Goal: Book appointment/travel/reservation

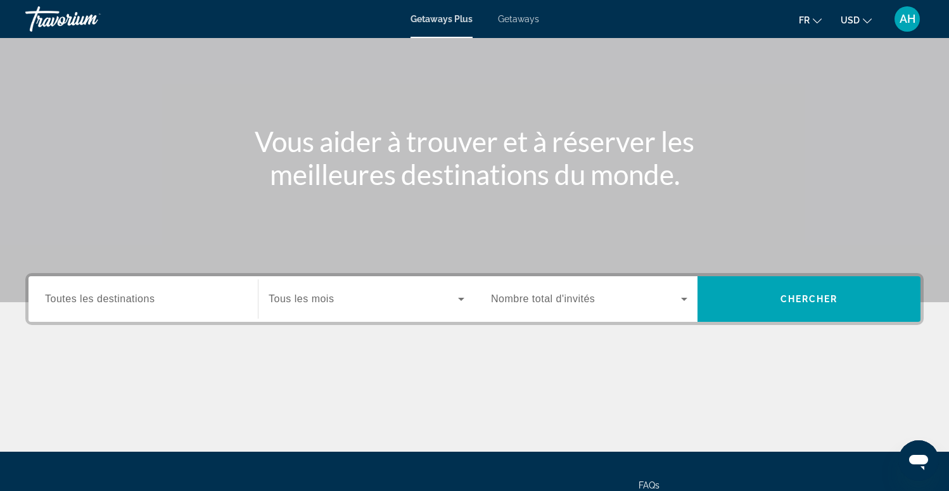
scroll to position [109, 0]
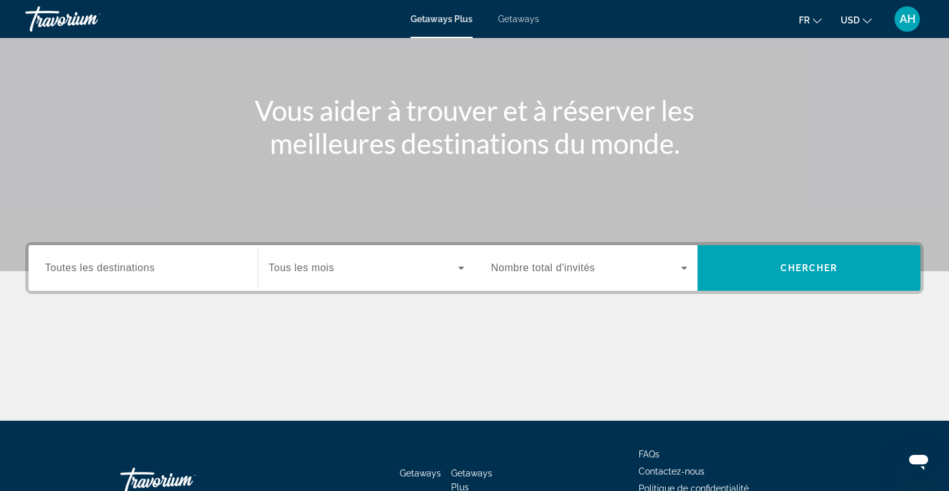
click at [186, 275] on input "Destination Toutes les destinations" at bounding box center [143, 268] width 196 height 15
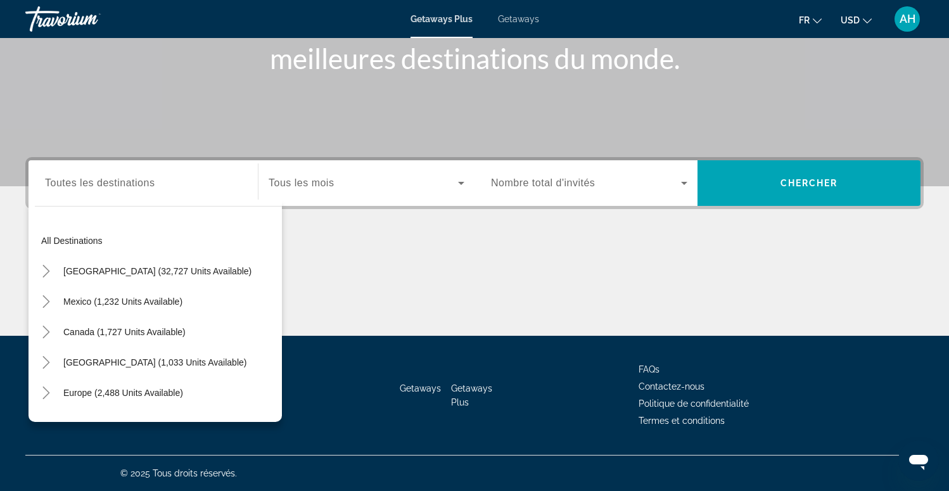
click at [170, 193] on div "Search widget" at bounding box center [143, 183] width 196 height 36
click at [47, 395] on icon "Toggle Europe (2,488 units available)" at bounding box center [45, 392] width 7 height 13
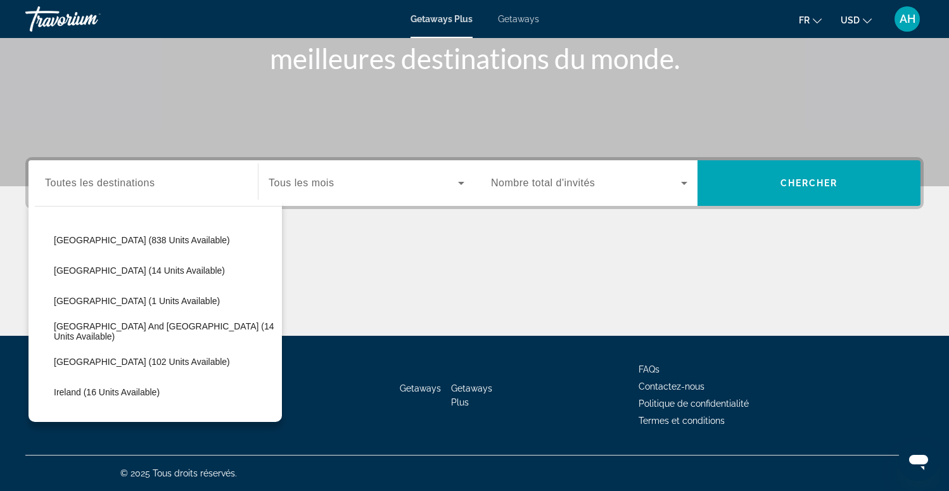
scroll to position [303, 0]
click at [106, 266] on span "Search widget" at bounding box center [164, 271] width 234 height 30
type input "**********"
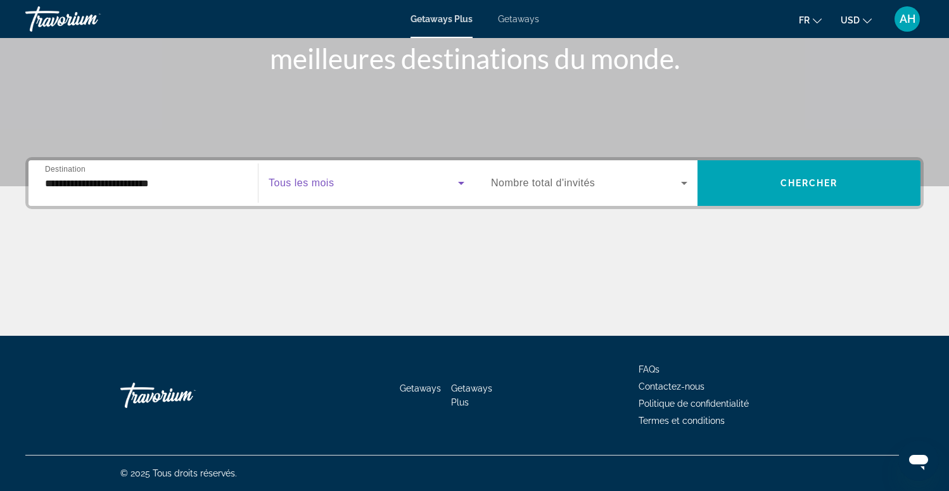
click at [346, 185] on span "Search widget" at bounding box center [363, 182] width 189 height 15
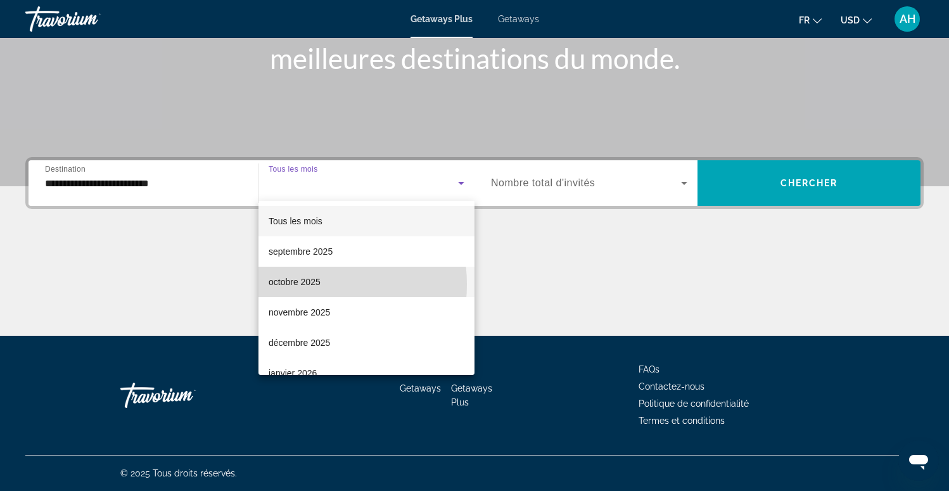
click at [304, 284] on span "octobre 2025" at bounding box center [295, 281] width 52 height 15
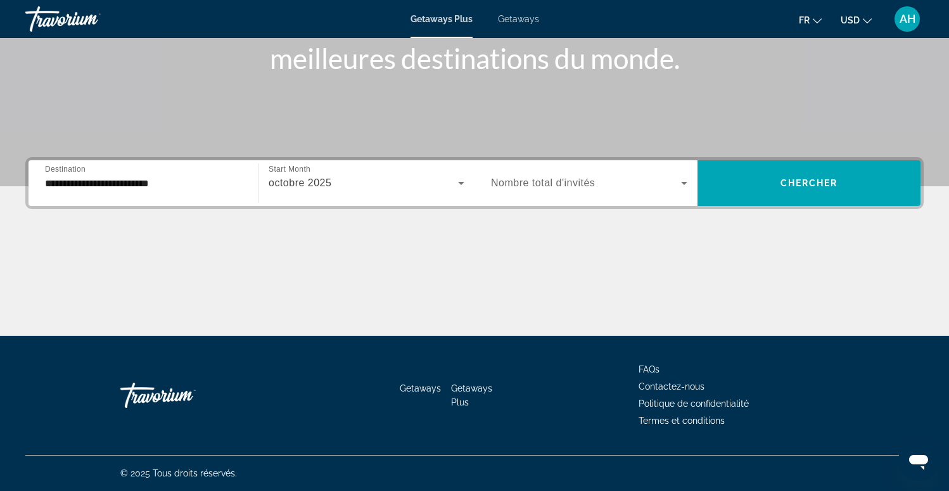
click at [566, 185] on span "Nombre total d'invités" at bounding box center [543, 182] width 104 height 11
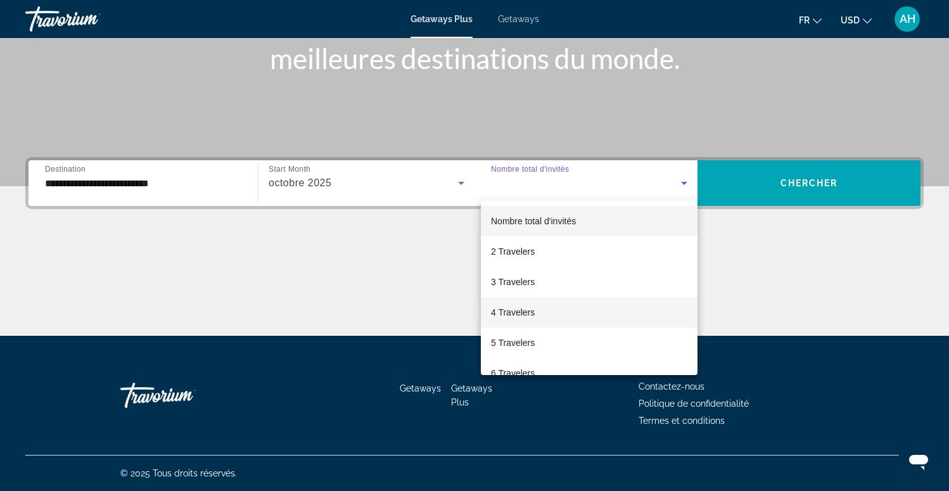
click at [521, 313] on span "4 Travelers" at bounding box center [513, 312] width 44 height 15
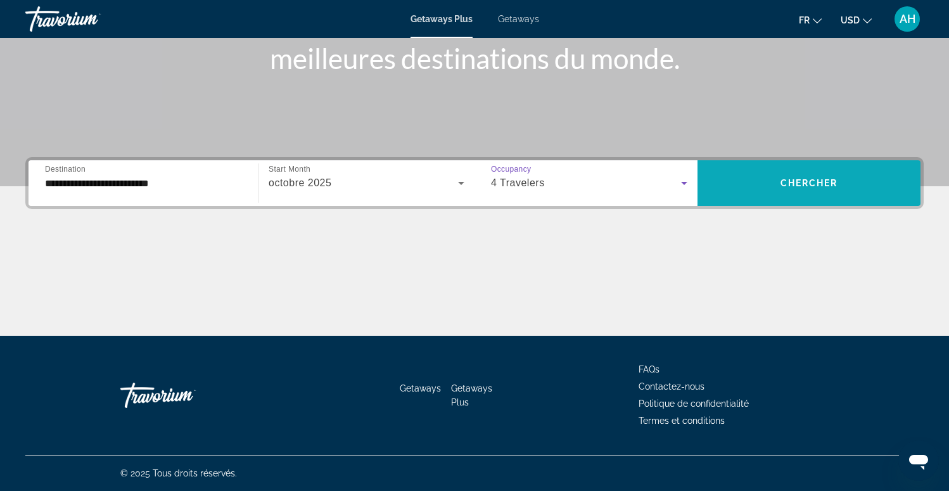
click at [810, 181] on span "Chercher" at bounding box center [809, 183] width 58 height 10
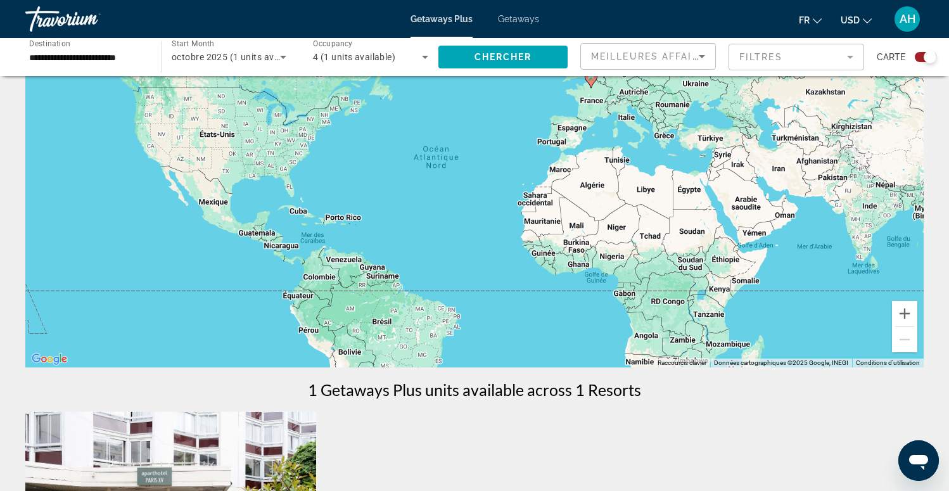
scroll to position [98, 0]
